Goal: Transaction & Acquisition: Purchase product/service

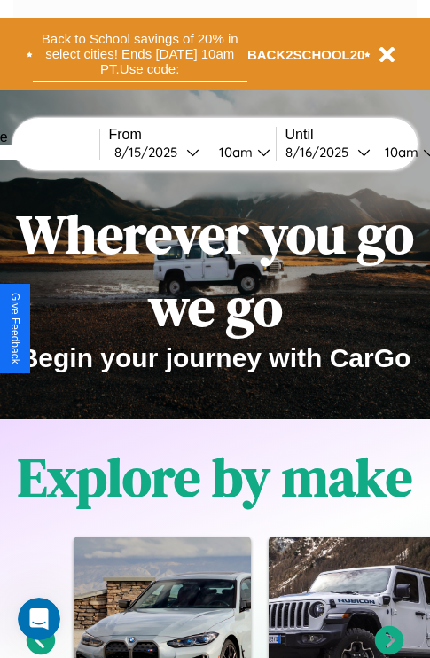
click at [139, 54] on button "Back to School savings of 20% in select cities! Ends [DATE] 10am PT. Use code:" at bounding box center [140, 54] width 215 height 55
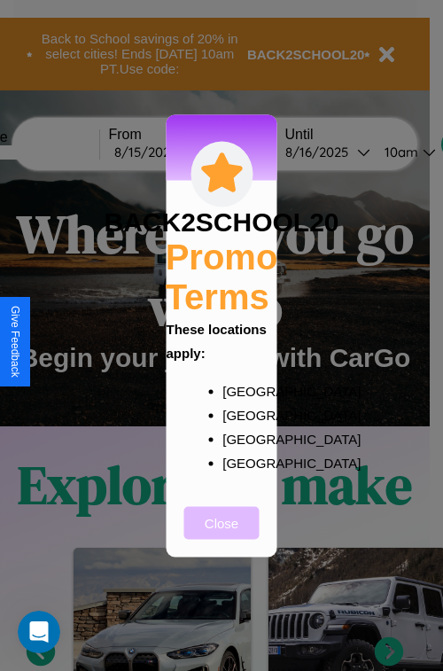
click at [222, 535] on button "Close" at bounding box center [221, 522] width 75 height 33
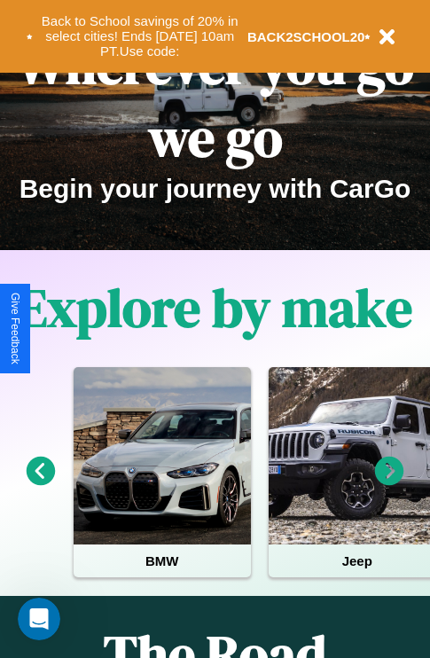
scroll to position [273, 0]
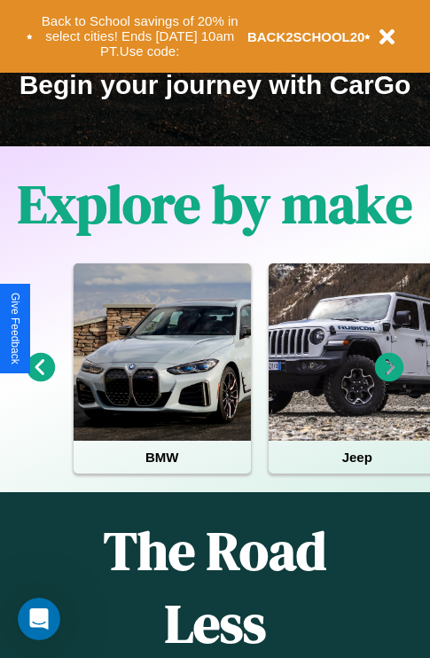
click at [389, 379] on icon at bounding box center [389, 367] width 29 height 29
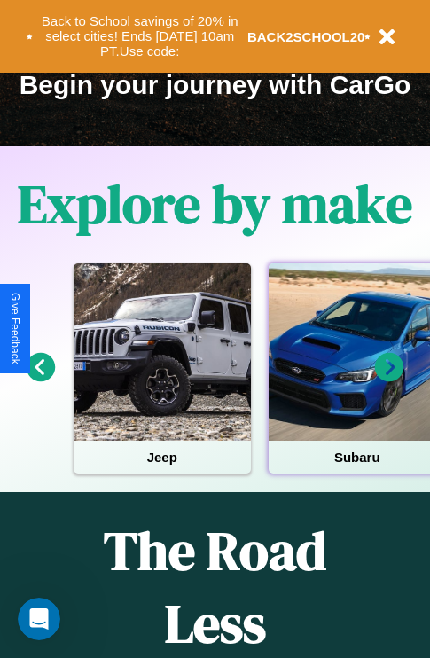
click at [356, 379] on div at bounding box center [357, 351] width 177 height 177
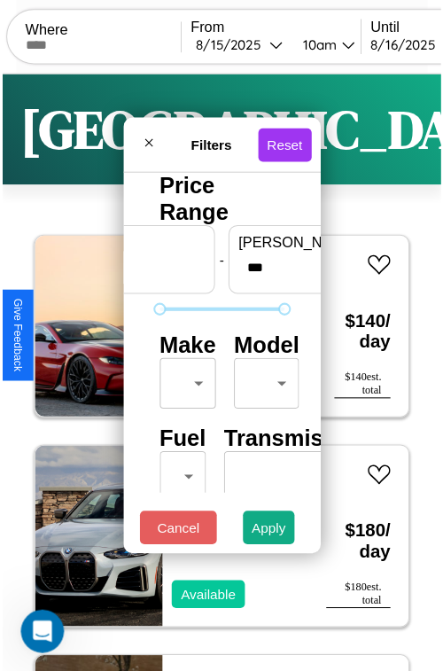
scroll to position [52, 0]
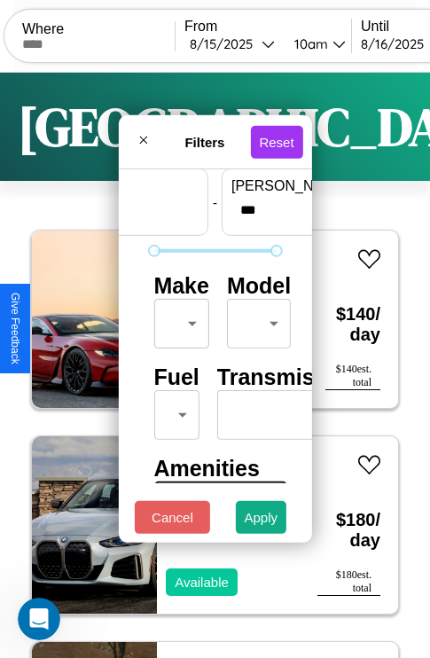
click at [178, 319] on body "CarGo Where From [DATE] 10am Until [DATE] 10am Become a Host Login Sign Up Lond…" at bounding box center [215, 365] width 430 height 731
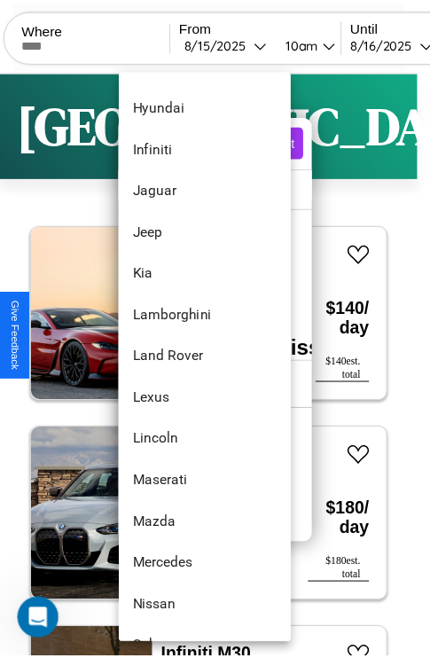
scroll to position [842, 0]
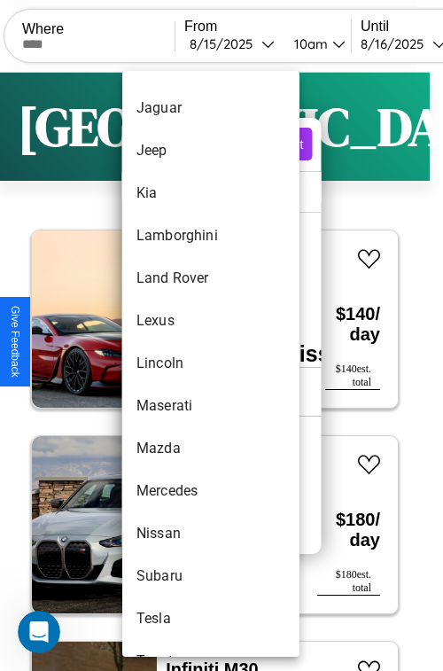
click at [177, 363] on li "Lincoln" at bounding box center [210, 363] width 177 height 43
type input "*******"
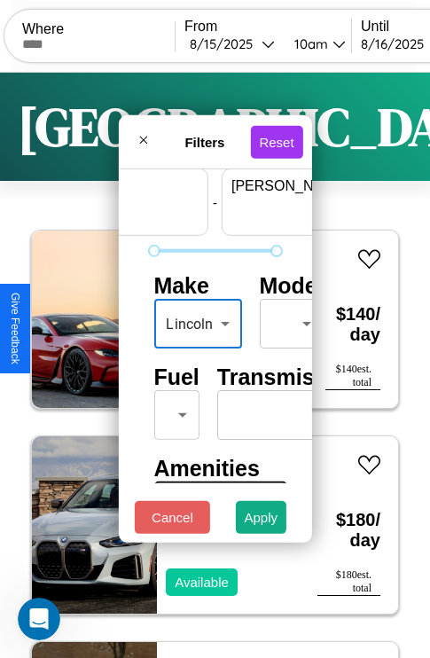
scroll to position [52, 110]
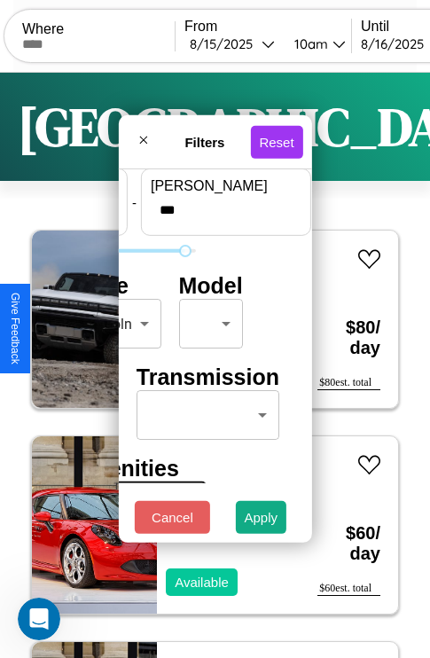
type input "***"
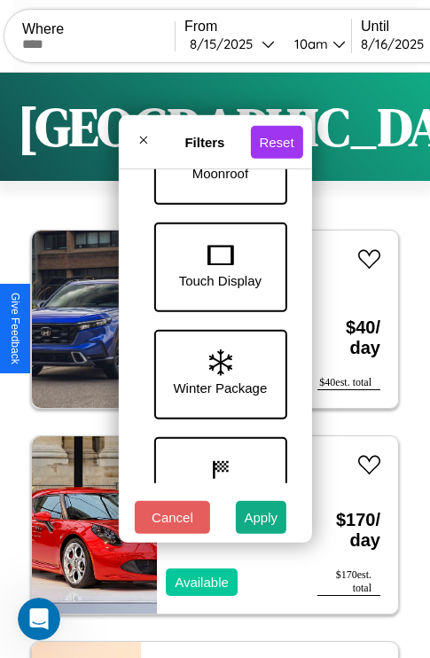
scroll to position [577, 0]
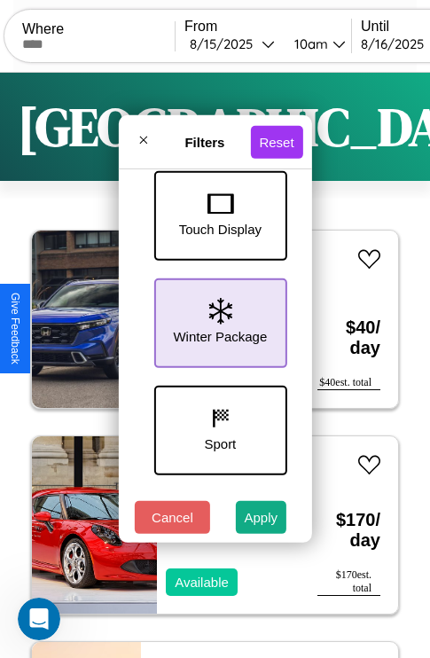
type input "**"
click at [217, 319] on icon at bounding box center [219, 311] width 23 height 27
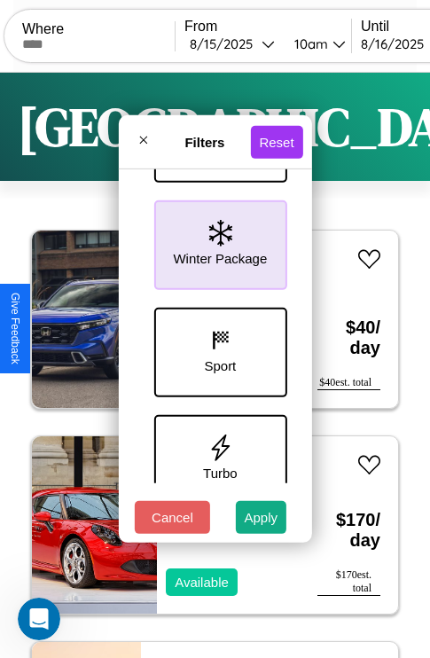
scroll to position [684, 0]
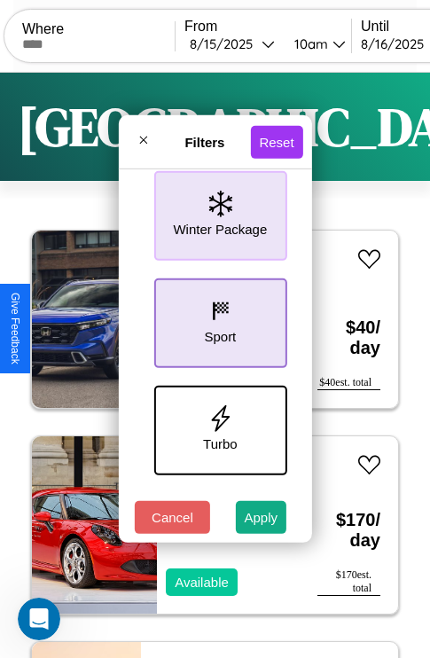
click at [217, 319] on icon at bounding box center [220, 311] width 27 height 27
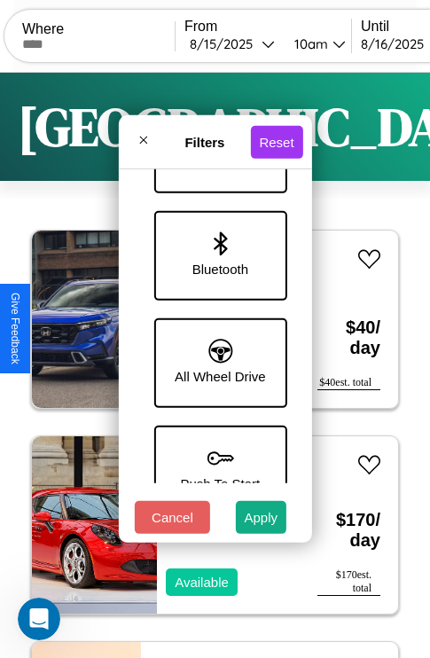
scroll to position [1218, 0]
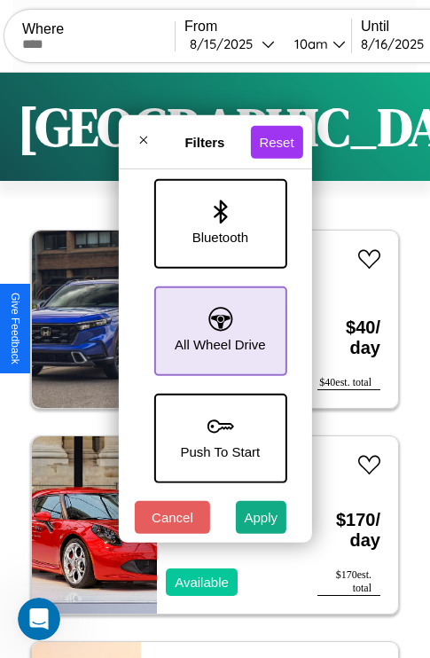
click at [217, 322] on icon at bounding box center [220, 319] width 24 height 24
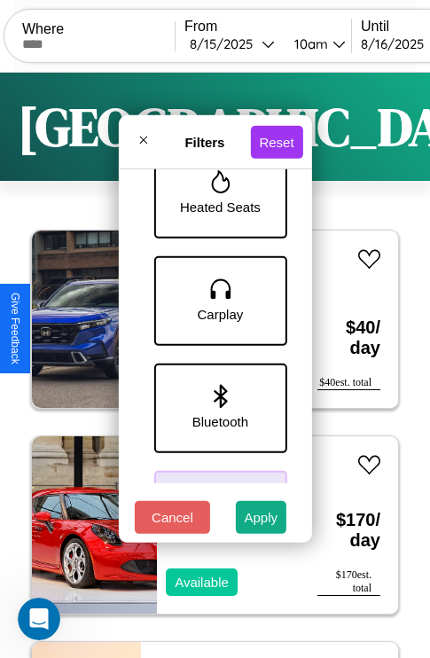
scroll to position [1006, 0]
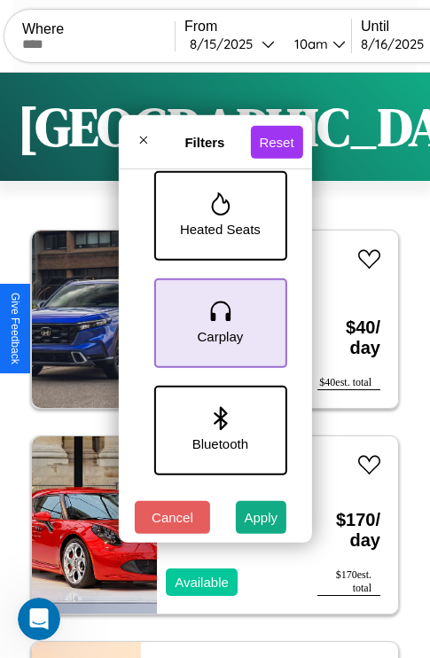
click at [217, 319] on icon at bounding box center [220, 311] width 27 height 27
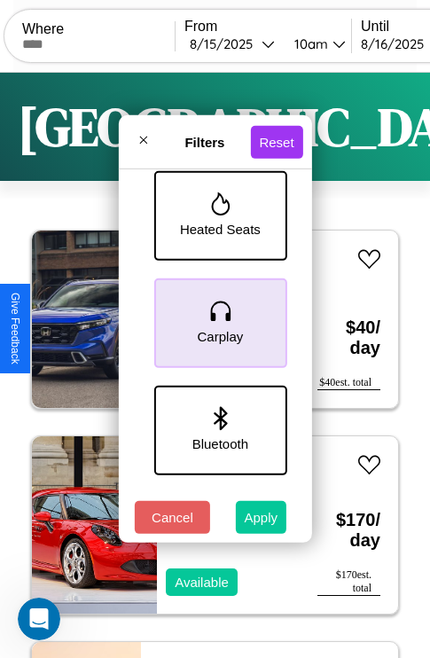
click at [262, 521] on button "Apply" at bounding box center [261, 517] width 51 height 33
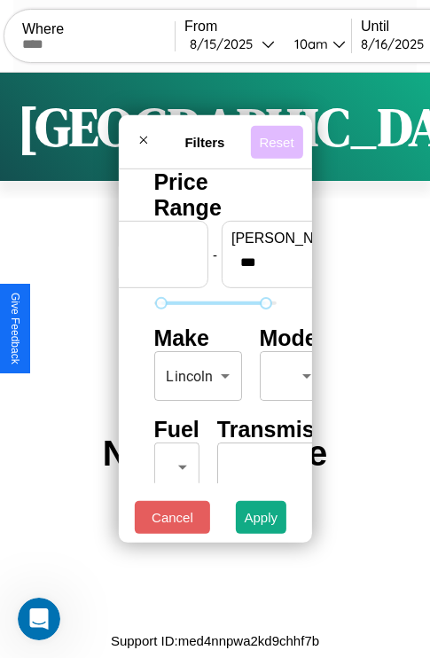
click at [279, 137] on button "Reset" at bounding box center [276, 141] width 52 height 33
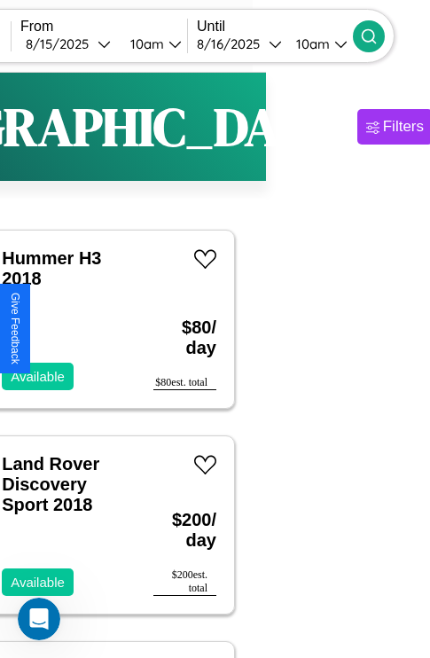
type input "******"
click at [378, 35] on icon at bounding box center [369, 36] width 18 height 18
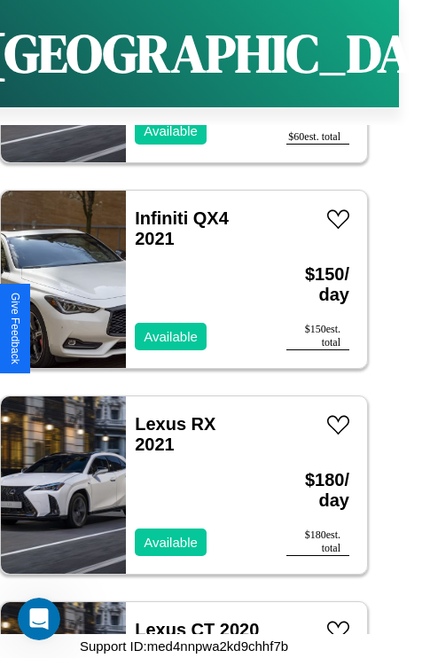
scroll to position [7471, 0]
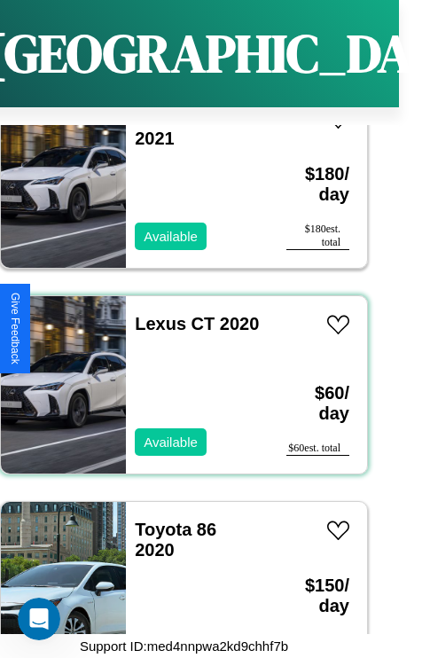
click at [177, 374] on div "Lexus CT 2020 Available" at bounding box center [197, 384] width 143 height 177
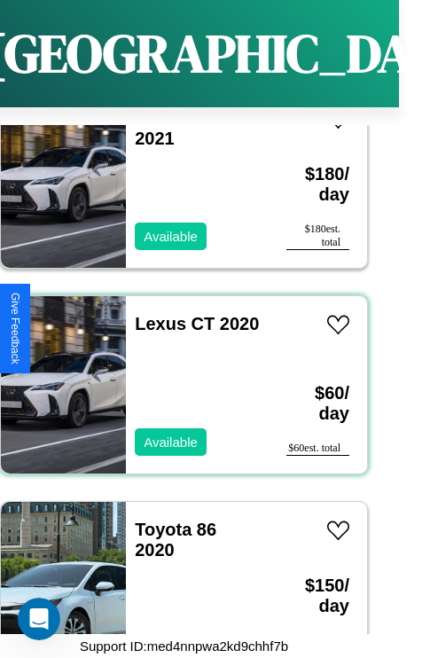
click at [177, 374] on div "Lexus CT 2020 Available" at bounding box center [197, 384] width 143 height 177
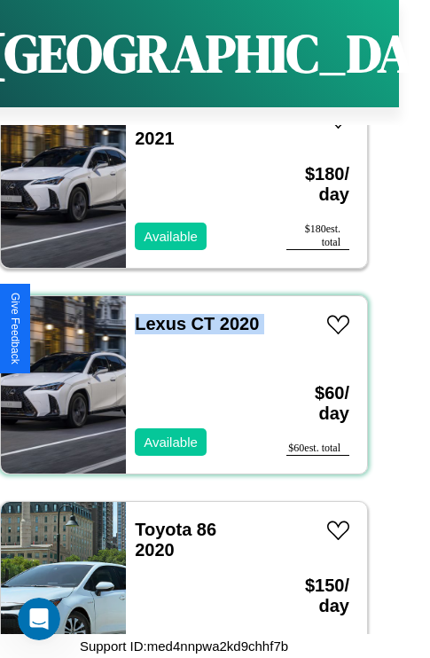
click at [177, 374] on div "Lexus CT 2020 Available" at bounding box center [197, 384] width 143 height 177
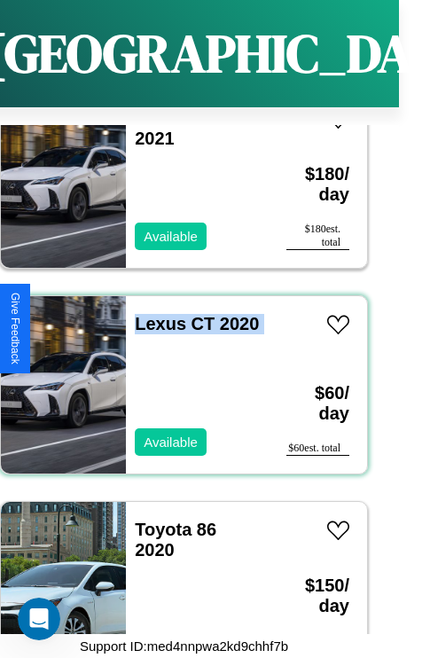
click at [177, 374] on div "Lexus CT 2020 Available" at bounding box center [197, 384] width 143 height 177
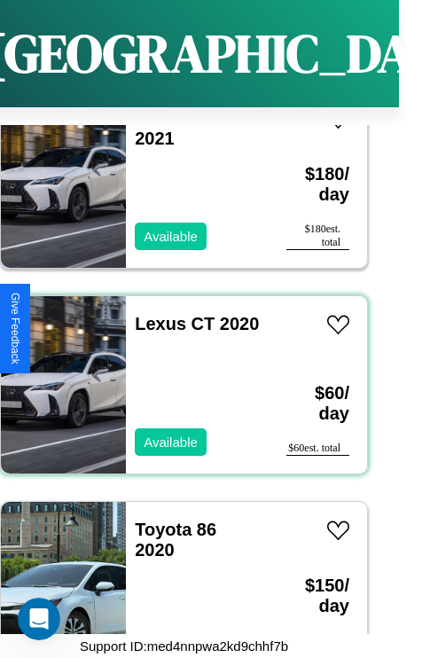
click at [177, 374] on div "Lexus CT 2020 Available" at bounding box center [197, 384] width 143 height 177
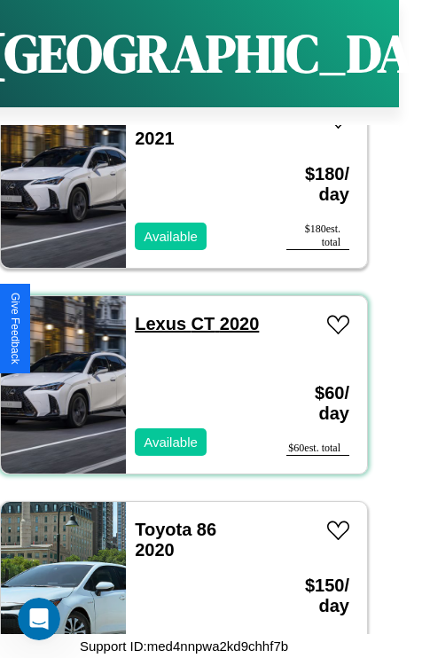
click at [155, 314] on link "Lexus CT 2020" at bounding box center [197, 324] width 124 height 20
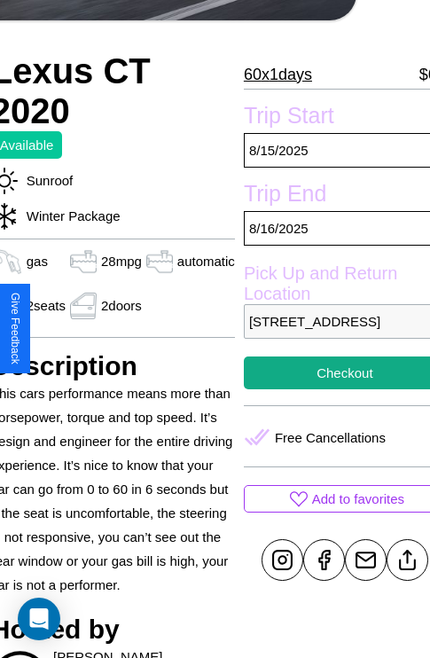
scroll to position [379, 74]
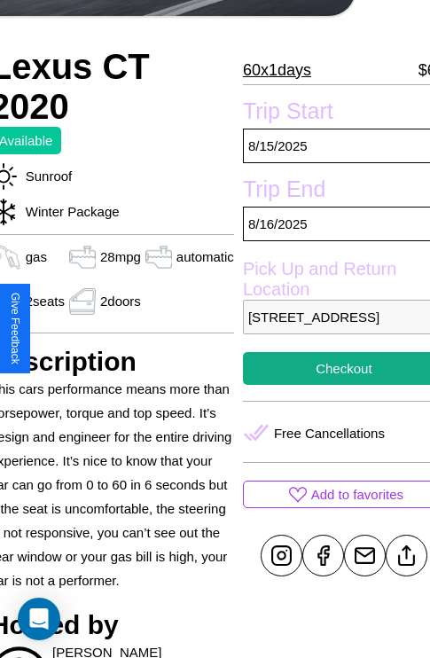
click at [329, 329] on p "[STREET_ADDRESS]" at bounding box center [344, 317] width 202 height 35
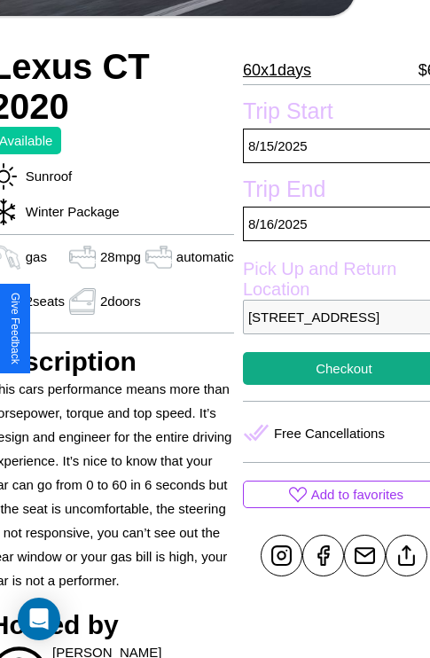
click at [329, 329] on p "[STREET_ADDRESS]" at bounding box center [344, 317] width 202 height 35
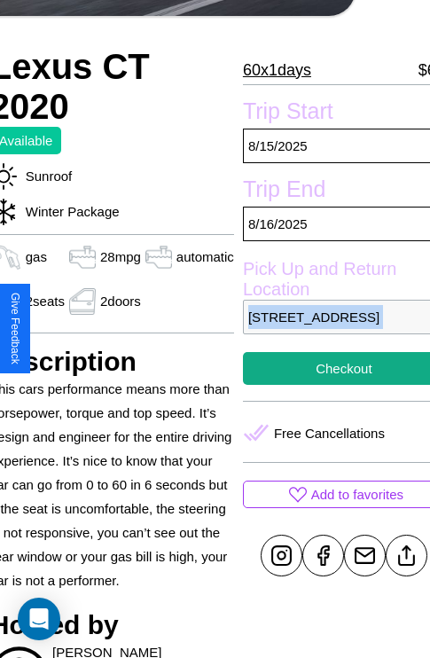
click at [329, 329] on p "[STREET_ADDRESS]" at bounding box center [344, 317] width 202 height 35
click at [329, 329] on p "4833 High Street Prague 73485 Czech Republic" at bounding box center [344, 317] width 202 height 35
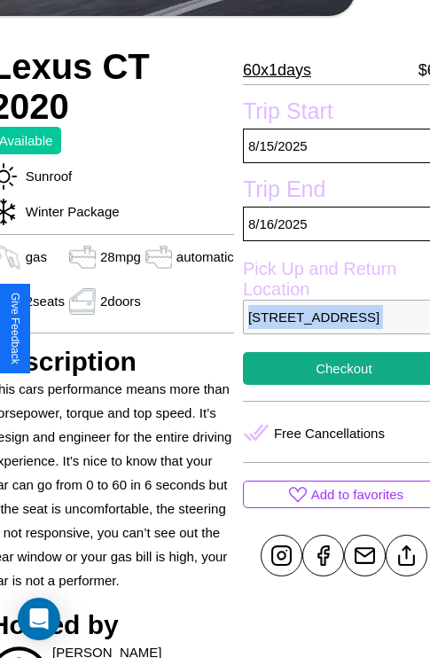
click at [329, 329] on p "4833 High Street Prague 73485 Czech Republic" at bounding box center [344, 317] width 202 height 35
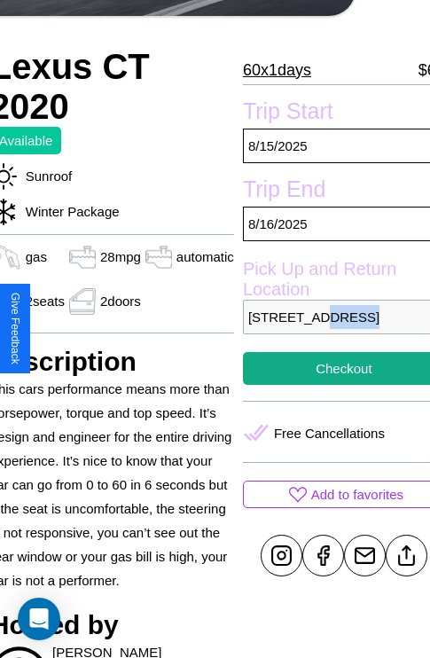
click at [329, 329] on p "4833 High Street Prague 73485 Czech Republic" at bounding box center [344, 317] width 202 height 35
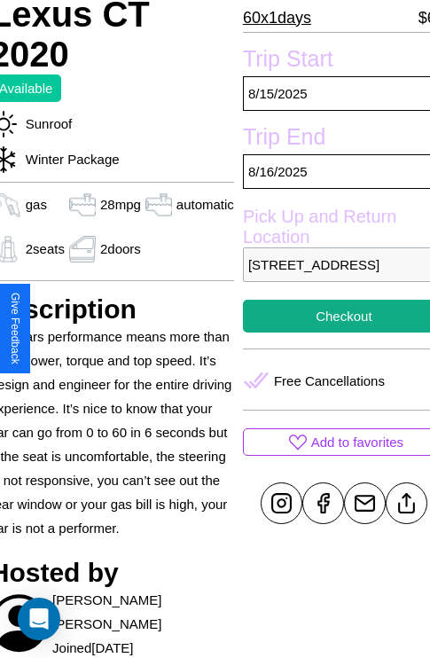
scroll to position [442, 74]
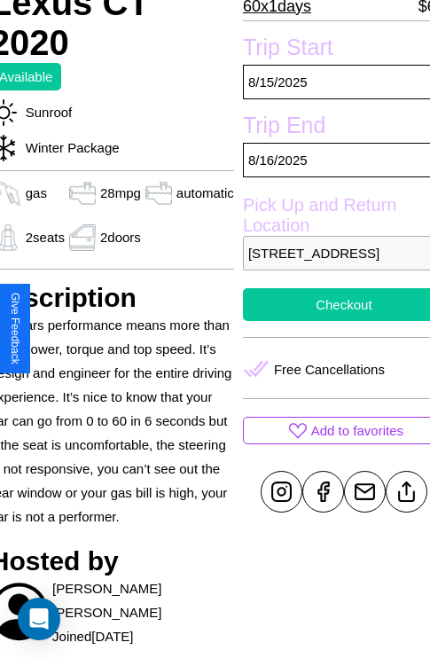
click at [329, 321] on button "Checkout" at bounding box center [344, 304] width 202 height 33
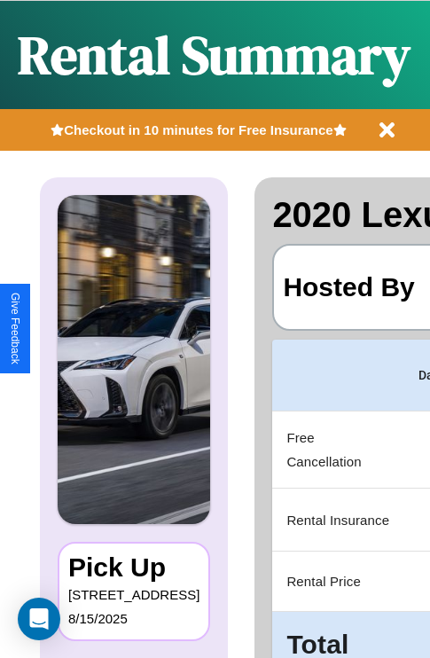
scroll to position [0, 335]
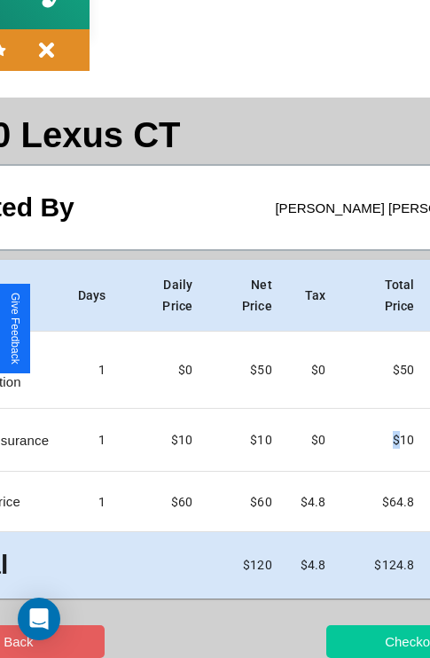
click at [343, 641] on button "Checkout" at bounding box center [412, 641] width 173 height 33
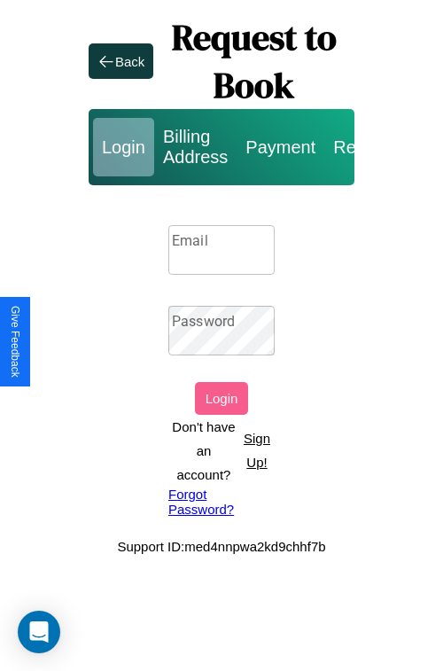
click at [222, 249] on input "Email" at bounding box center [221, 250] width 106 height 50
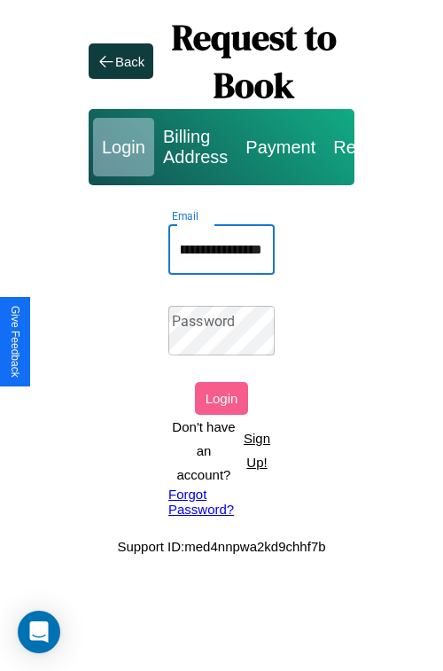
scroll to position [0, 89]
type input "**********"
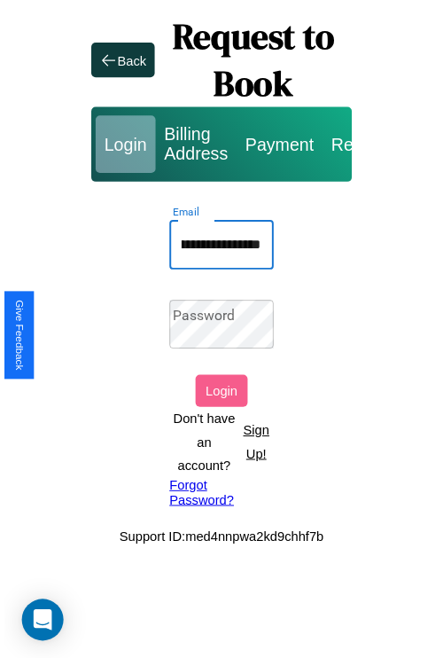
scroll to position [0, 0]
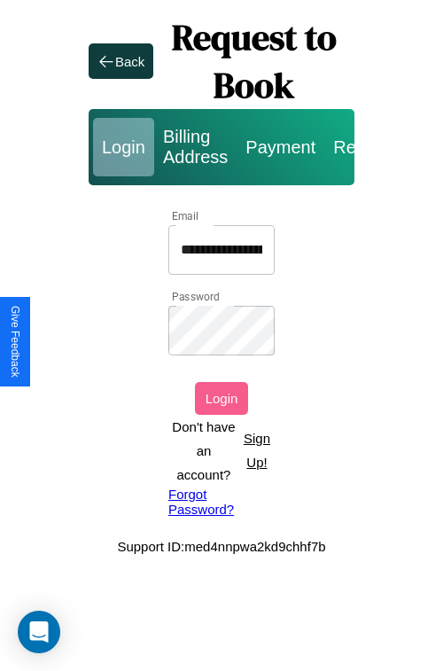
click at [222, 398] on button "Login" at bounding box center [221, 398] width 53 height 33
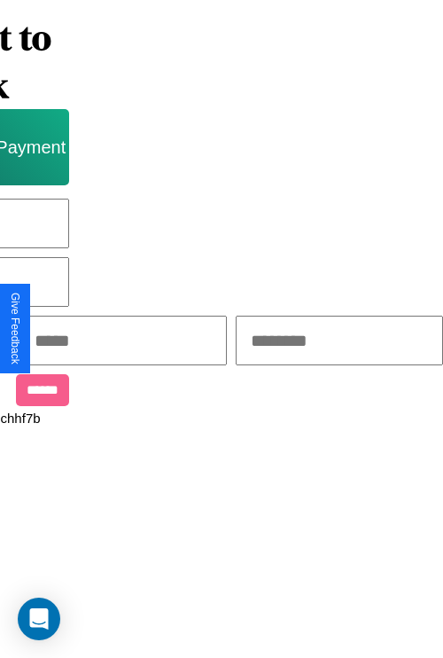
scroll to position [0, 301]
